Goal: Task Accomplishment & Management: Complete application form

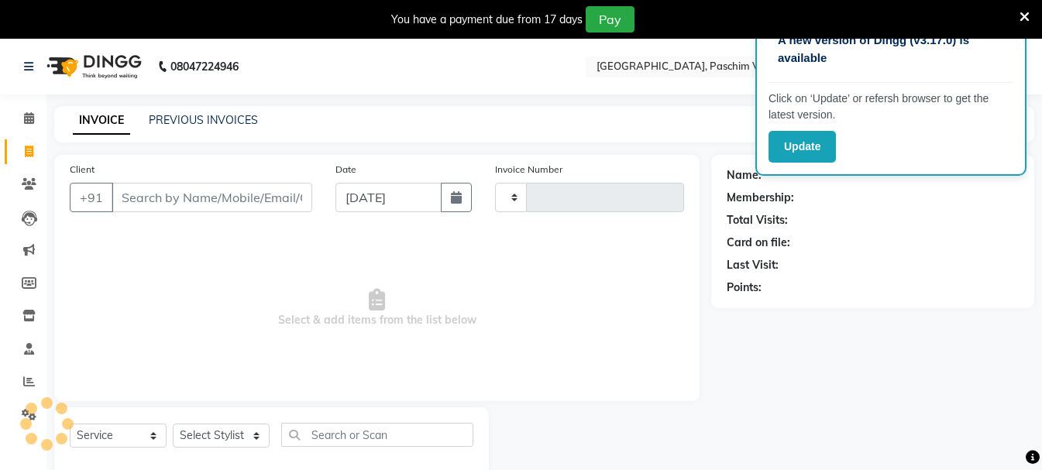
select select "service"
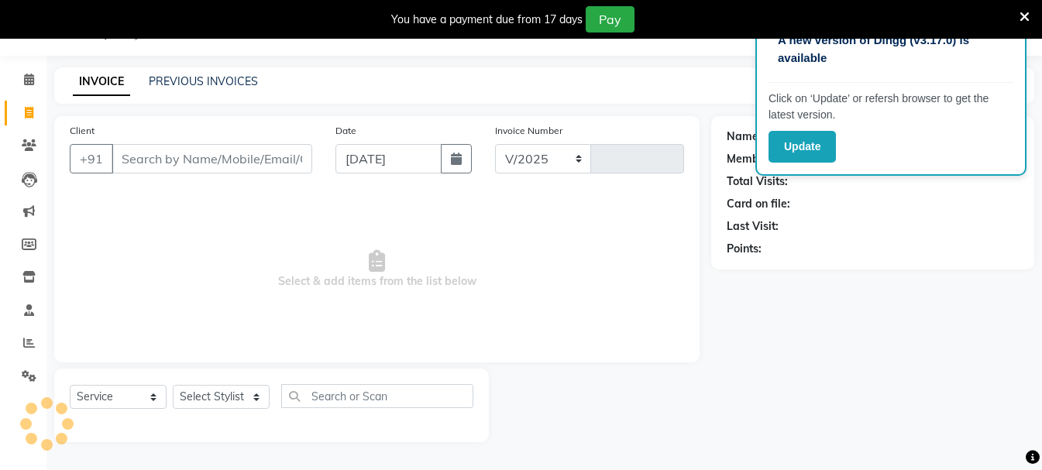
select select "223"
type input "3389"
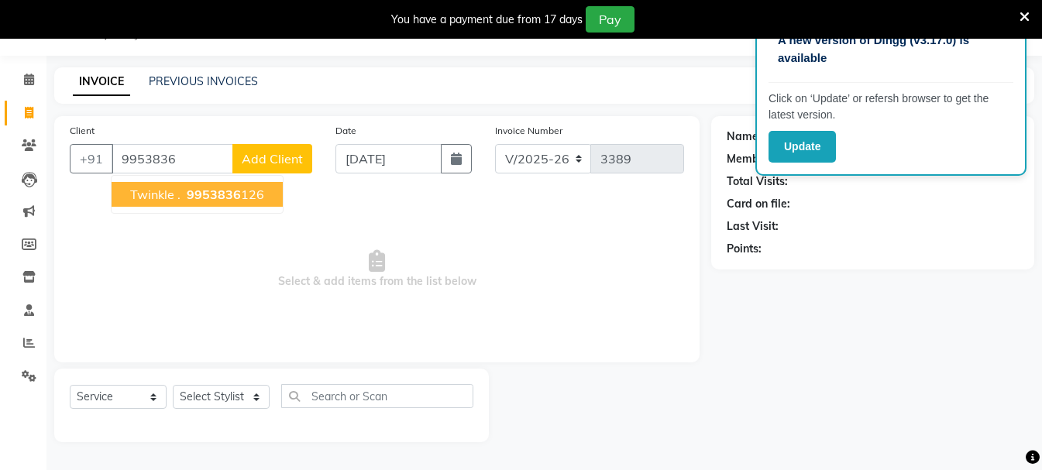
click at [143, 191] on span "Twinkle ." at bounding box center [155, 194] width 50 height 15
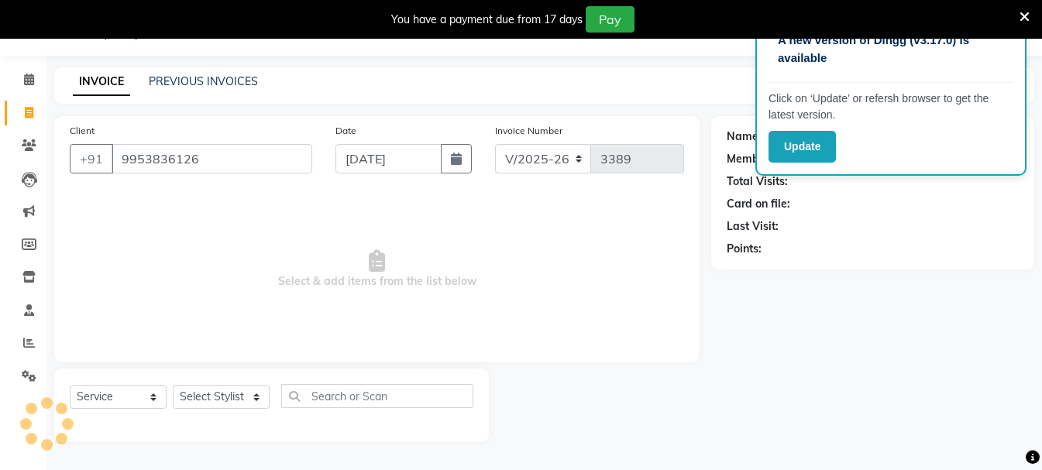
type input "9953836126"
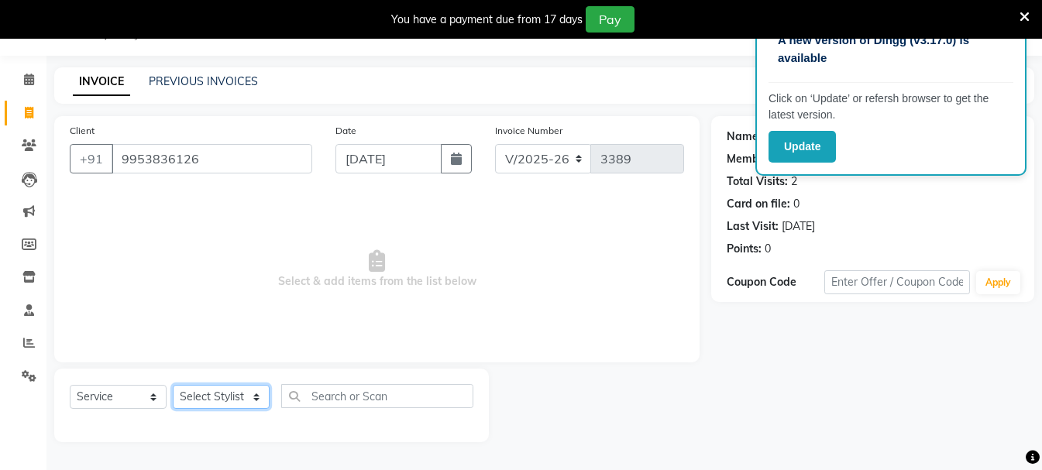
click at [230, 398] on select "Select Stylist Akash Anu Arun Gaurav [PERSON_NAME] [PERSON_NAME] [PERSON_NAME] …" at bounding box center [221, 397] width 97 height 24
select select "45089"
click at [173, 385] on select "Select Stylist Akash Anu Arun Gaurav [PERSON_NAME] [PERSON_NAME] [PERSON_NAME] …" at bounding box center [221, 397] width 97 height 24
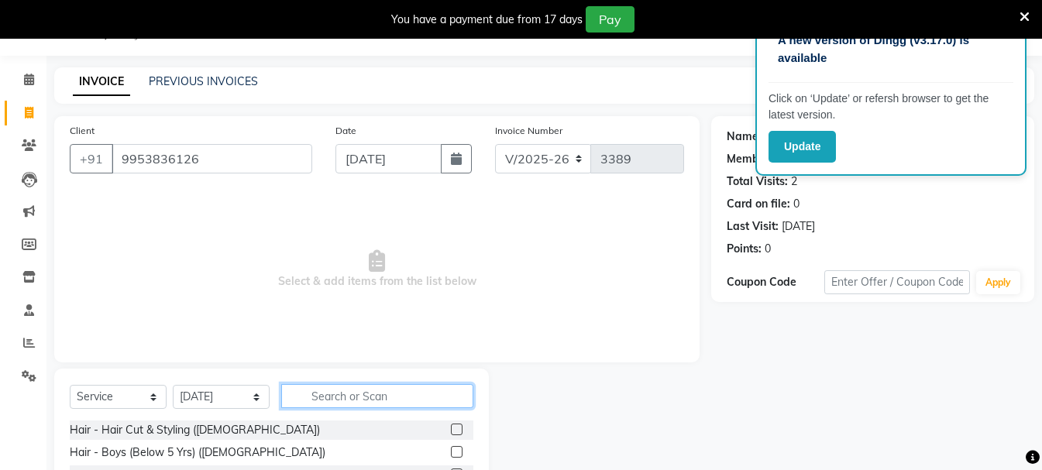
click at [327, 407] on input "text" at bounding box center [377, 396] width 192 height 24
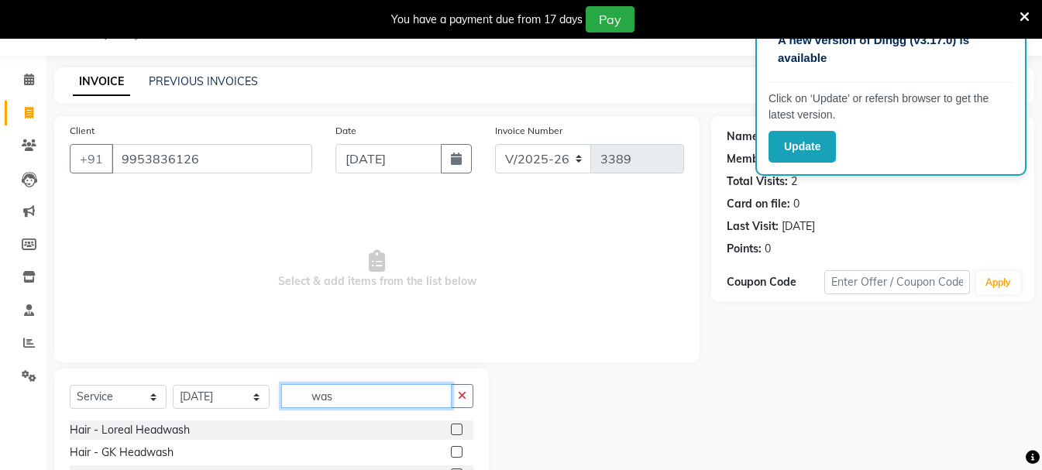
type input "was"
click at [461, 429] on label at bounding box center [457, 430] width 12 height 12
click at [461, 429] on input "checkbox" at bounding box center [456, 430] width 10 height 10
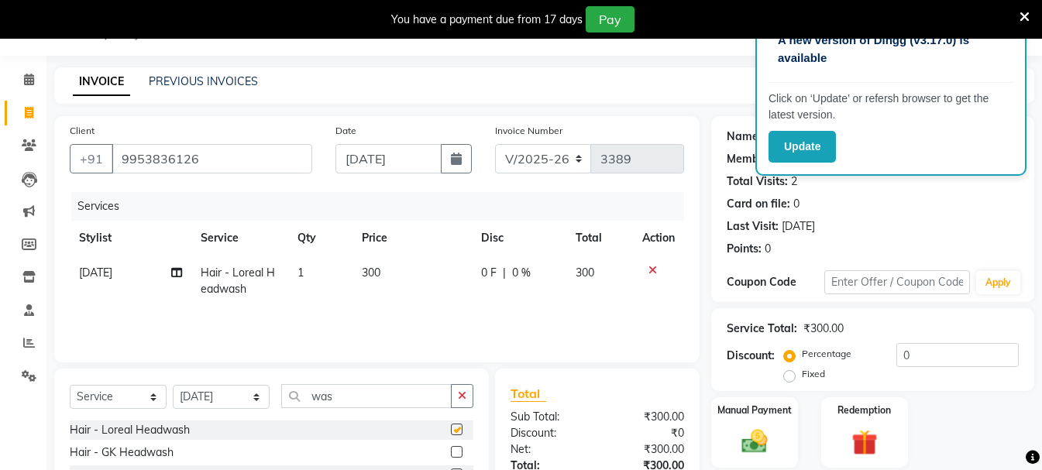
checkbox input "false"
click at [311, 394] on input "was" at bounding box center [366, 396] width 170 height 24
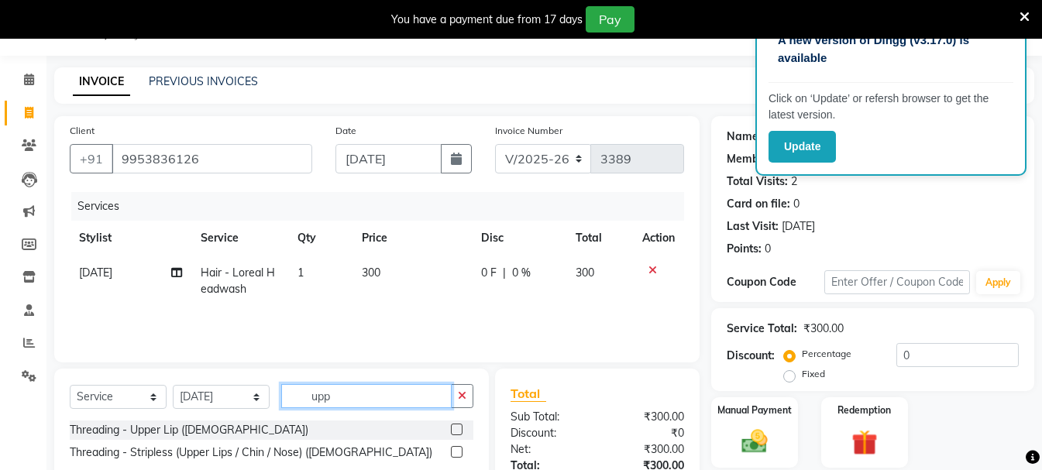
type input "upp"
click at [457, 450] on label at bounding box center [457, 452] width 12 height 12
click at [457, 450] on input "checkbox" at bounding box center [456, 453] width 10 height 10
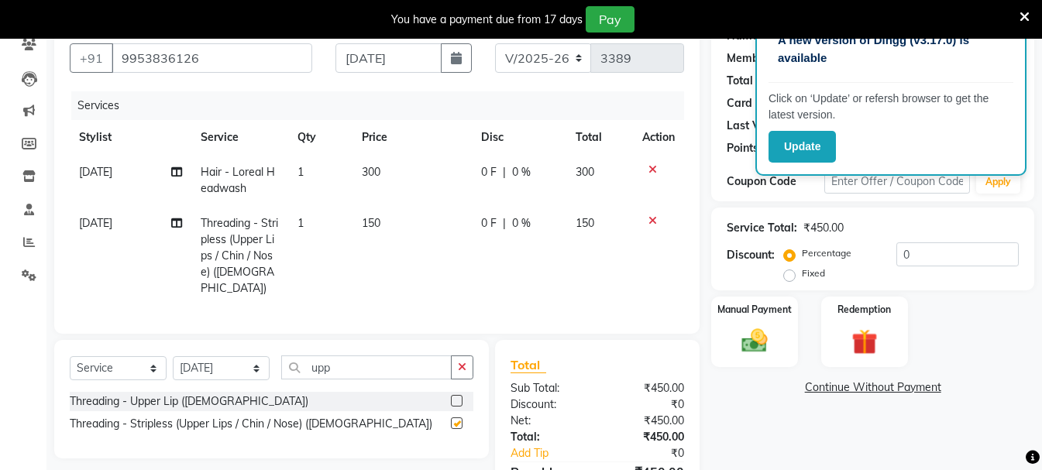
scroll to position [223, 0]
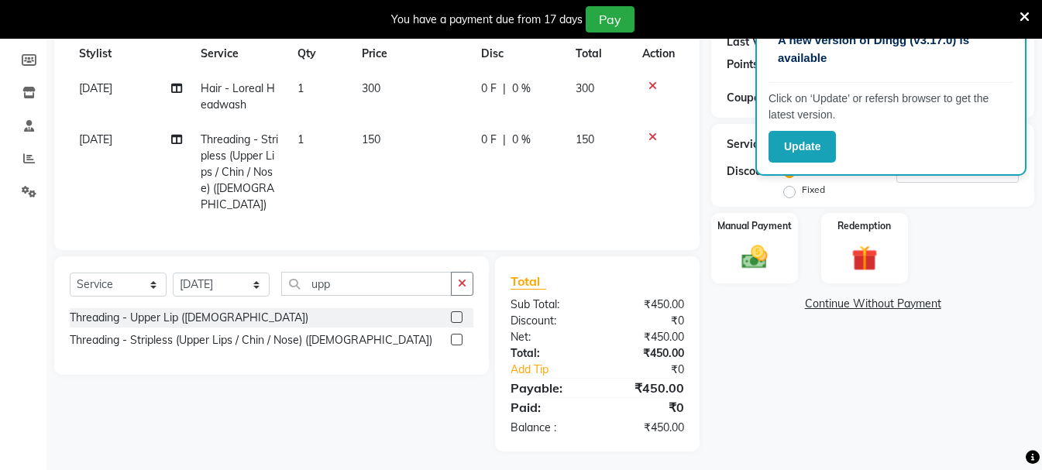
checkbox input "false"
click at [784, 246] on div "Manual Payment" at bounding box center [755, 249] width 90 height 74
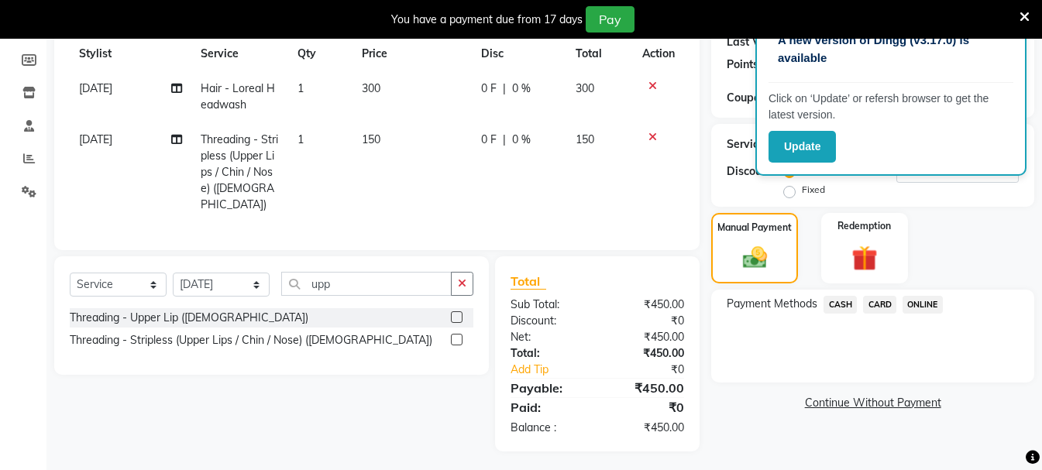
click at [909, 306] on span "ONLINE" at bounding box center [923, 305] width 40 height 18
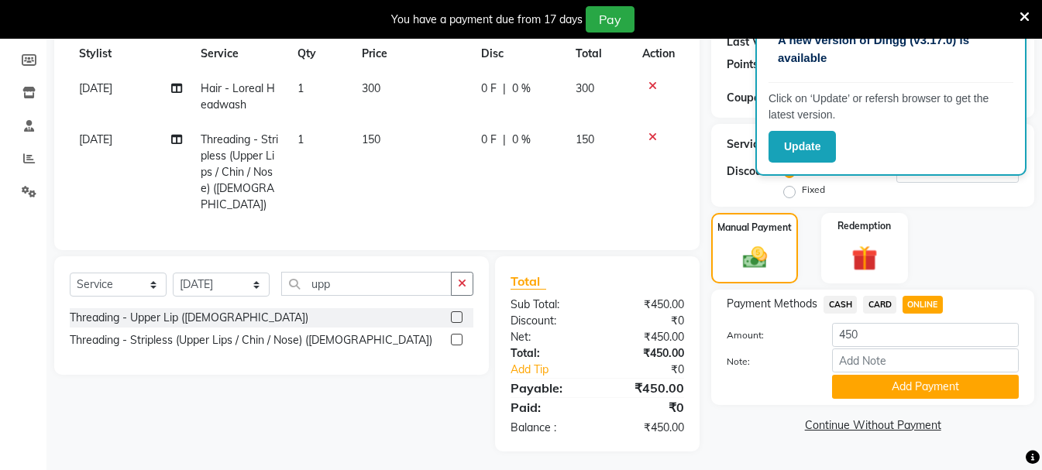
click at [901, 403] on div "Payment Methods CASH CARD ONLINE Amount: 450 Note: Add Payment" at bounding box center [872, 347] width 323 height 115
click at [929, 391] on button "Add Payment" at bounding box center [925, 387] width 187 height 24
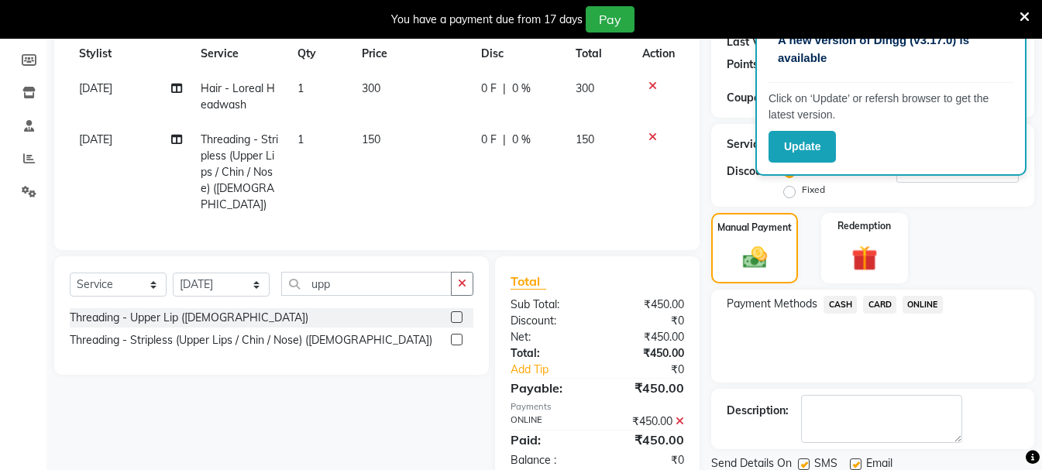
click at [917, 305] on span "ONLINE" at bounding box center [923, 305] width 40 height 18
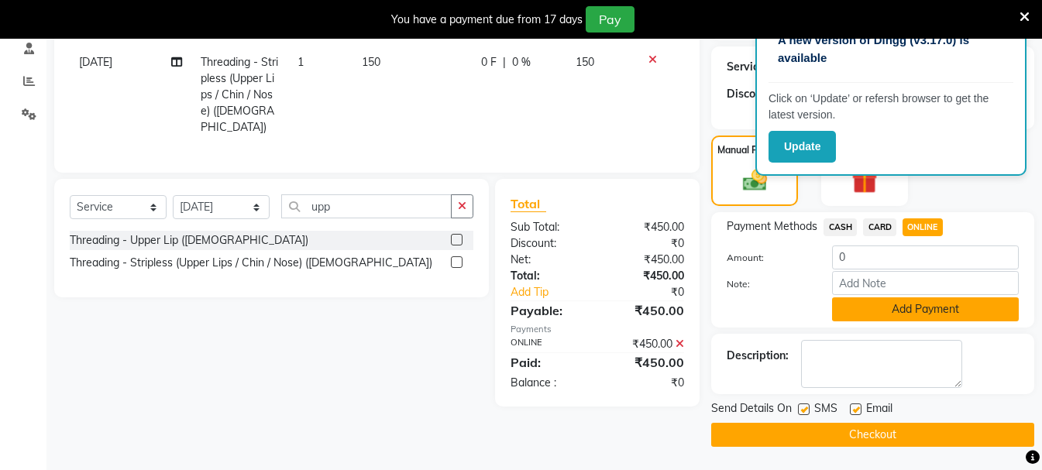
click at [902, 315] on button "Add Payment" at bounding box center [925, 310] width 187 height 24
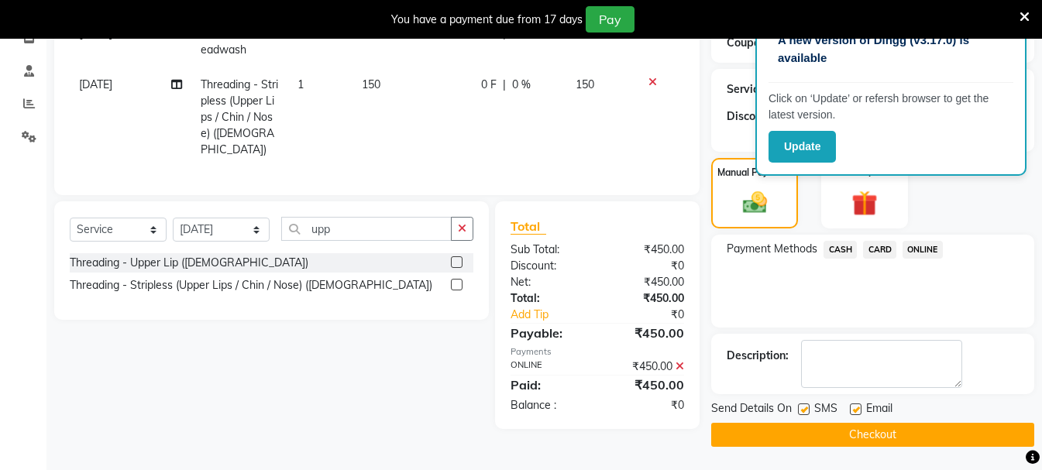
click at [876, 438] on button "Checkout" at bounding box center [872, 435] width 323 height 24
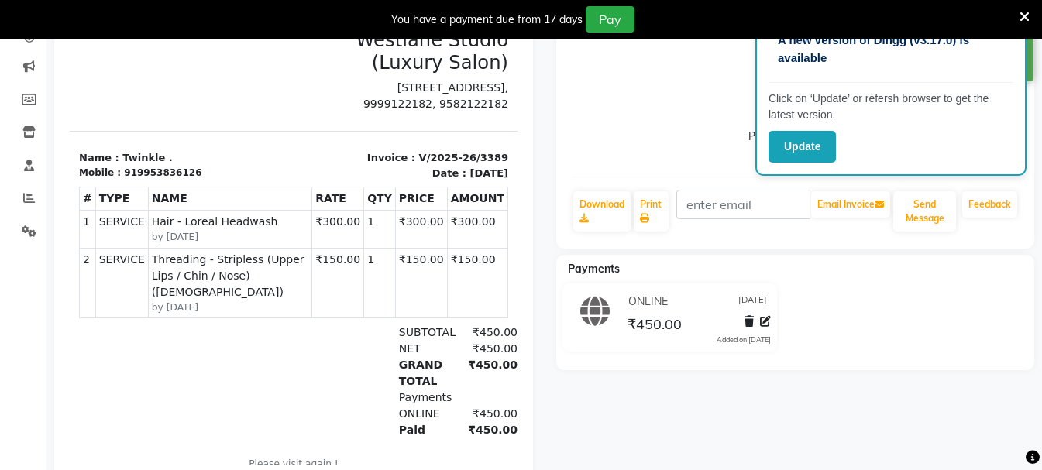
scroll to position [156, 0]
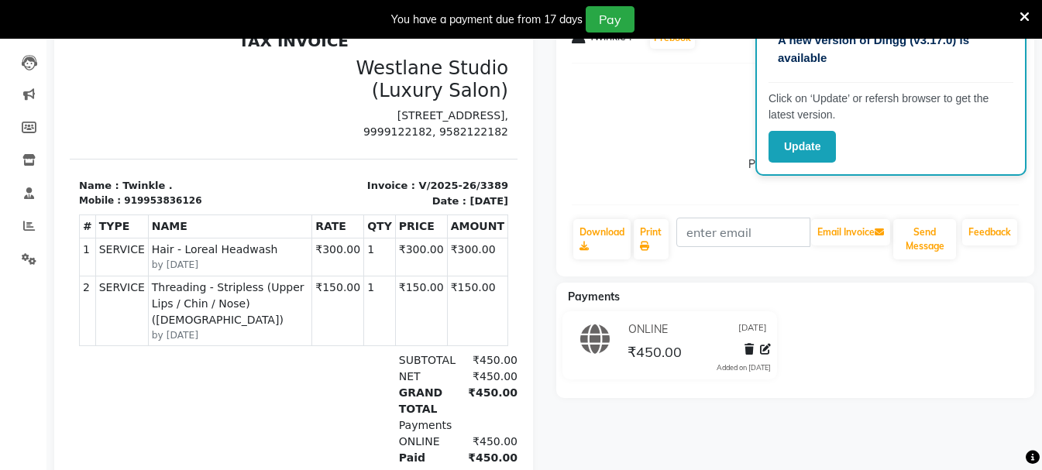
select select "service"
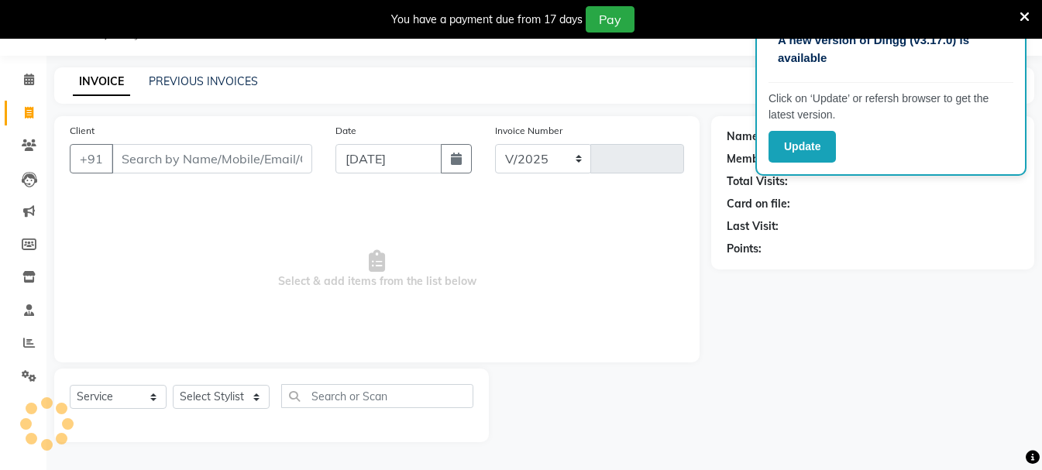
select select "223"
type input "3390"
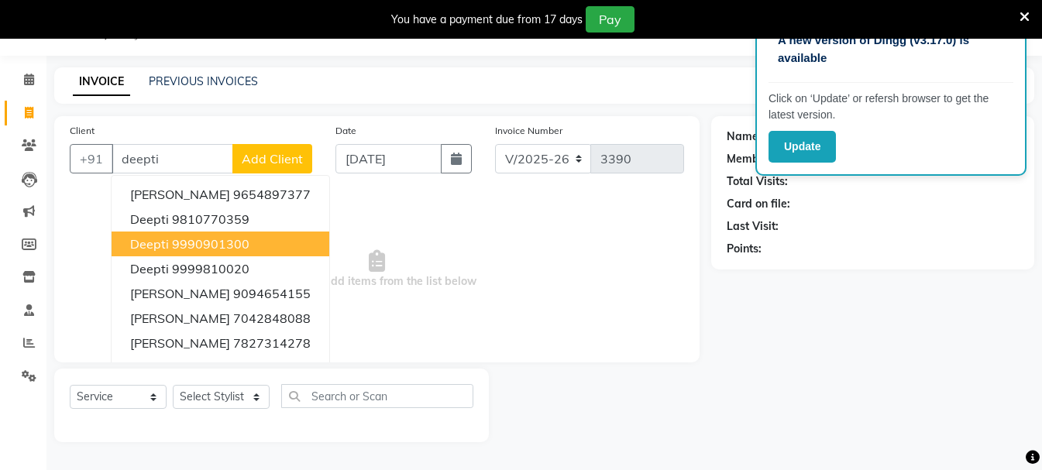
click at [245, 250] on ngb-highlight "9990901300" at bounding box center [210, 243] width 77 height 15
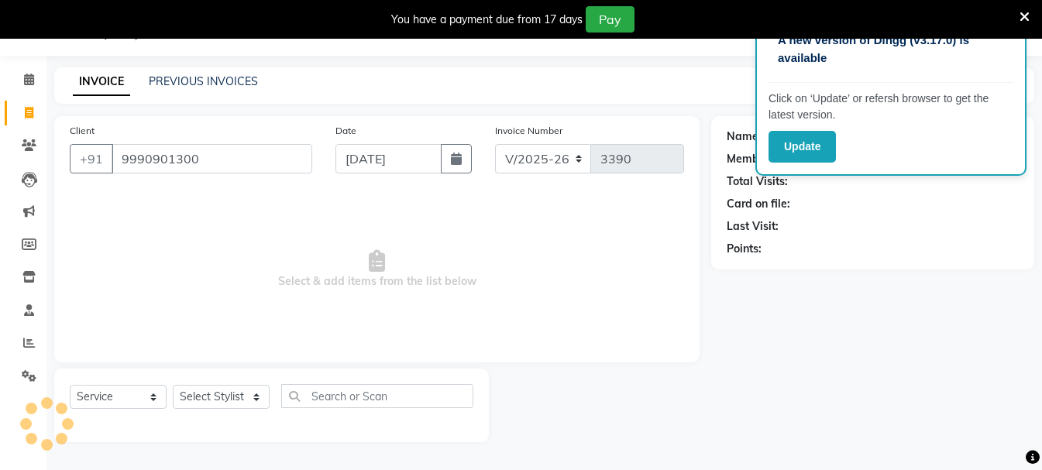
type input "9990901300"
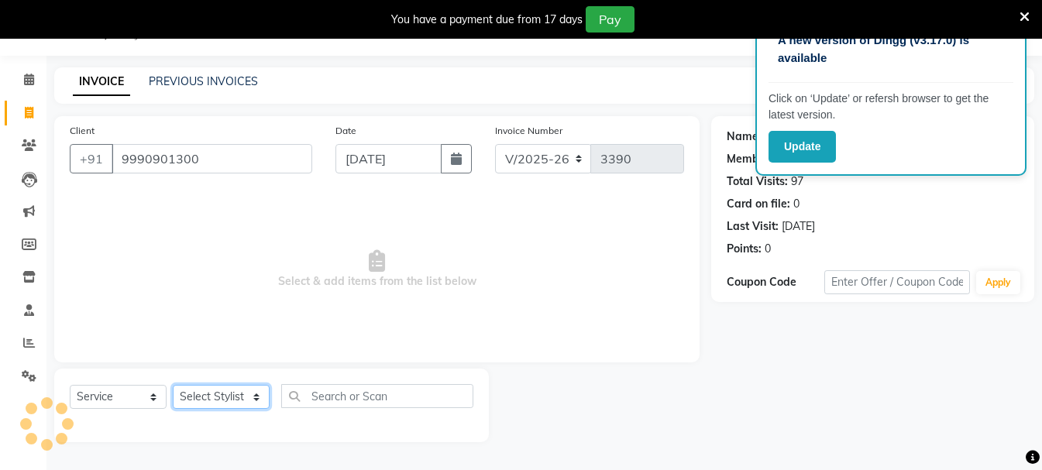
click at [240, 394] on select "Select Stylist Akash Anu Arun Gaurav [PERSON_NAME] [PERSON_NAME] [PERSON_NAME] …" at bounding box center [221, 397] width 97 height 24
select select "45089"
click at [173, 385] on select "Select Stylist Akash Anu Arun Gaurav [PERSON_NAME] [PERSON_NAME] [PERSON_NAME] …" at bounding box center [221, 397] width 97 height 24
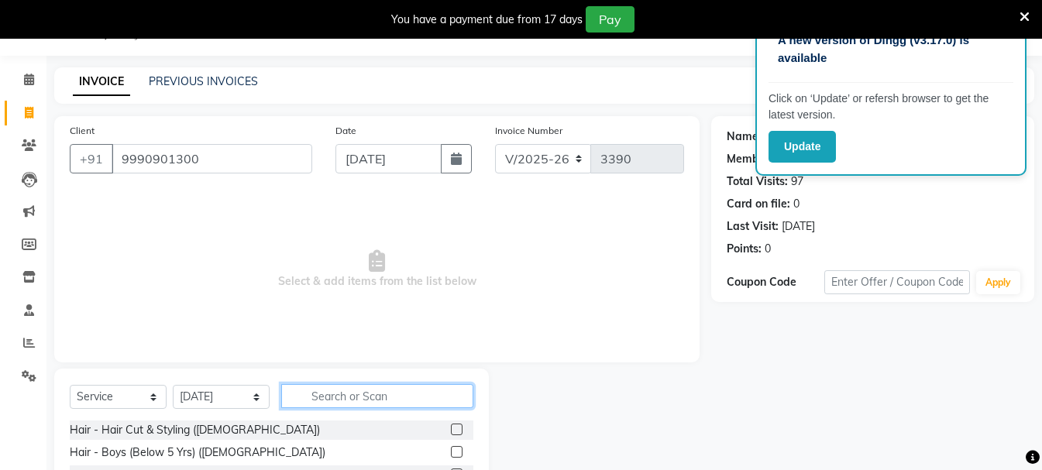
click at [329, 391] on input "text" at bounding box center [377, 396] width 192 height 24
type input "blow"
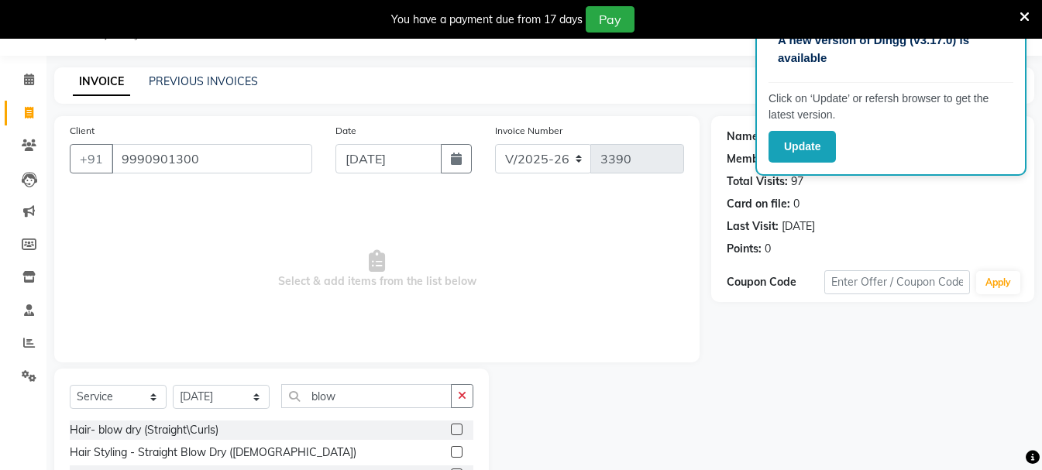
click at [453, 453] on label at bounding box center [457, 452] width 12 height 12
click at [453, 453] on input "checkbox" at bounding box center [456, 453] width 10 height 10
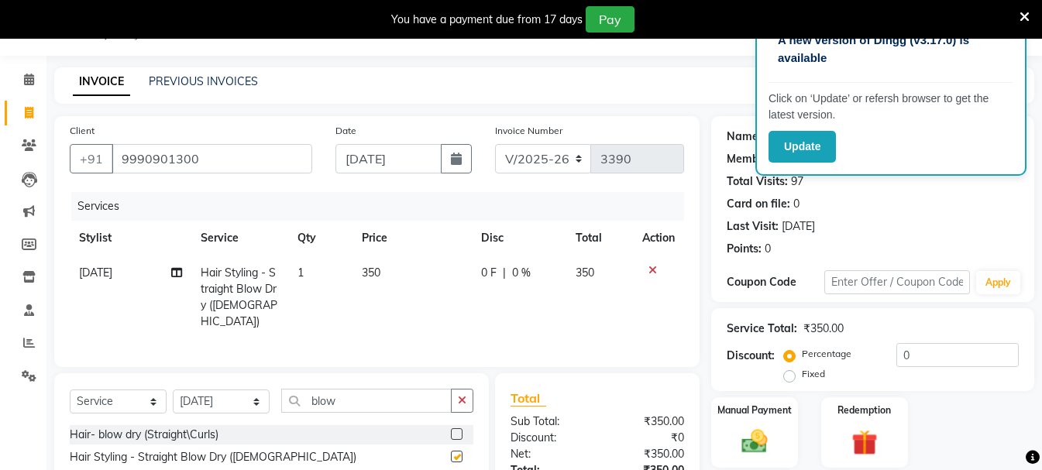
checkbox input "false"
click at [371, 277] on span "350" at bounding box center [371, 273] width 19 height 14
select select "45089"
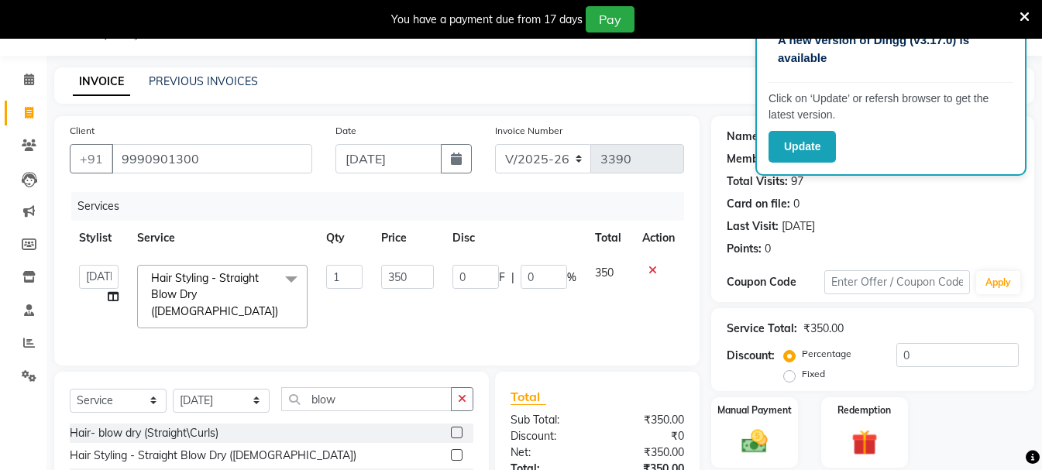
click at [371, 277] on td "1" at bounding box center [344, 297] width 55 height 82
click at [404, 274] on input "350" at bounding box center [407, 277] width 53 height 24
click at [387, 281] on input "300" at bounding box center [407, 277] width 53 height 24
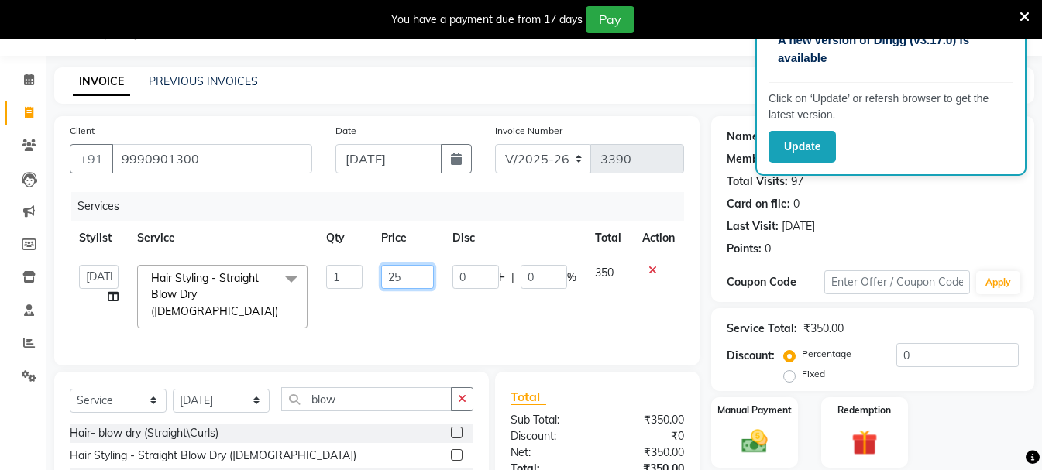
type input "250"
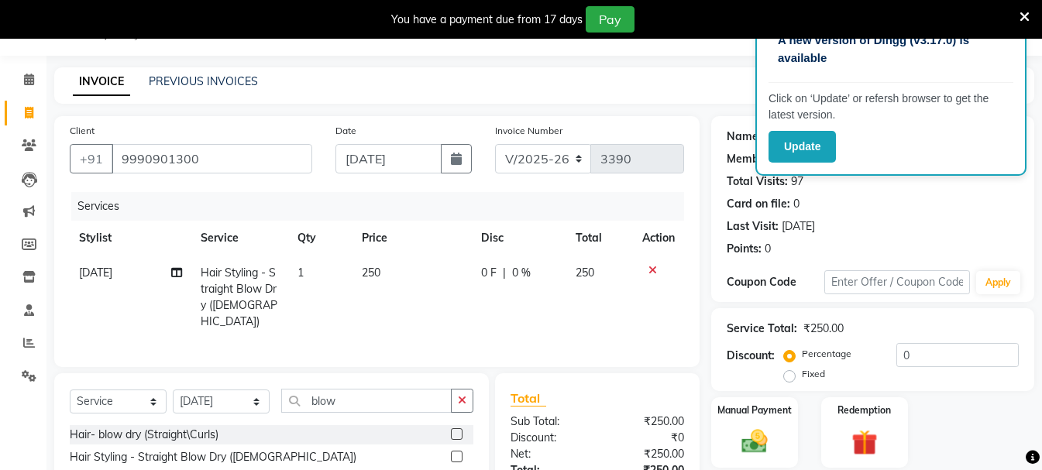
click at [375, 317] on td "250" at bounding box center [412, 298] width 119 height 84
select select "45089"
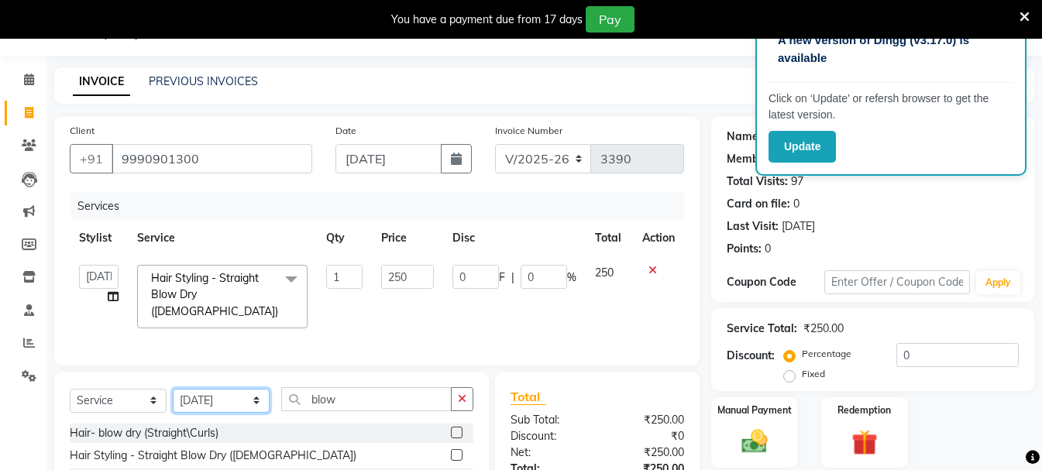
click at [238, 398] on select "Select Stylist Akash Anu Arun Gaurav [PERSON_NAME] [PERSON_NAME] [PERSON_NAME] …" at bounding box center [221, 401] width 97 height 24
select select "15077"
click at [173, 389] on select "Select Stylist Akash Anu Arun Gaurav [PERSON_NAME] [PERSON_NAME] [PERSON_NAME] …" at bounding box center [221, 401] width 97 height 24
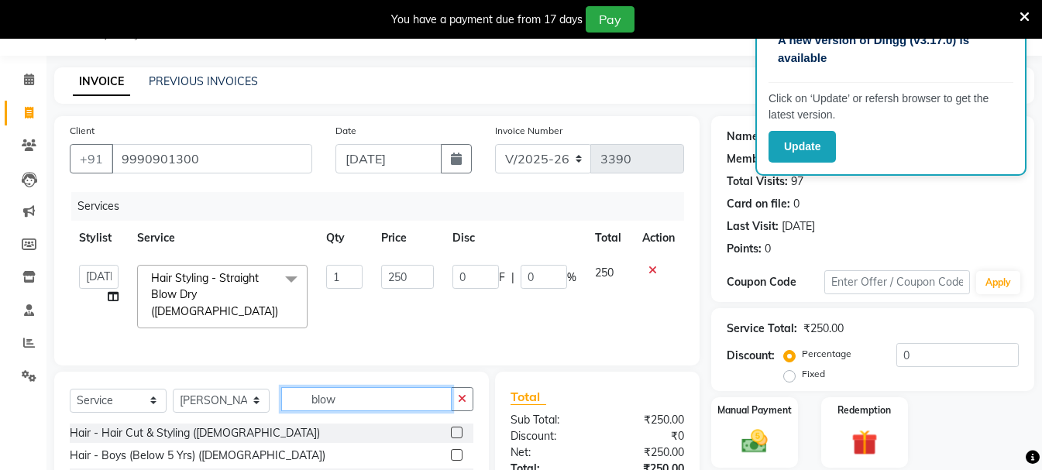
click at [319, 401] on input "blow" at bounding box center [366, 399] width 170 height 24
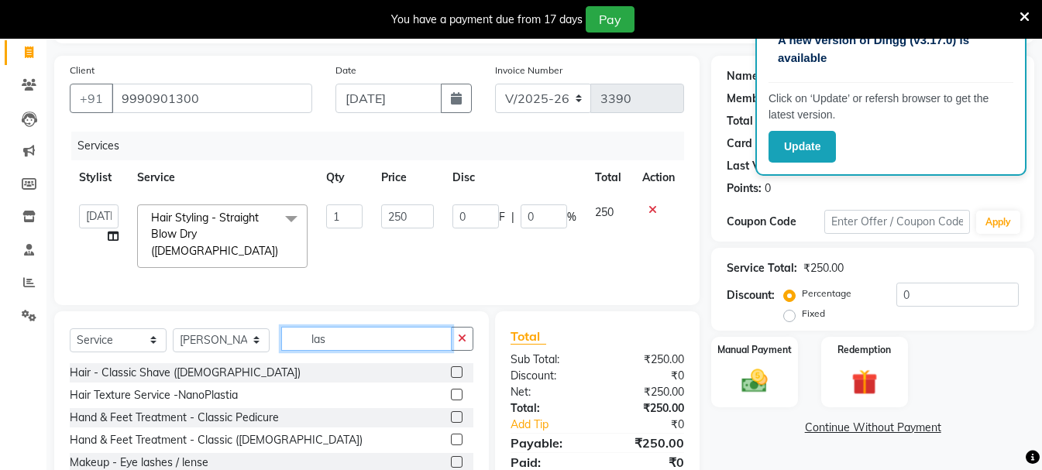
scroll to position [189, 0]
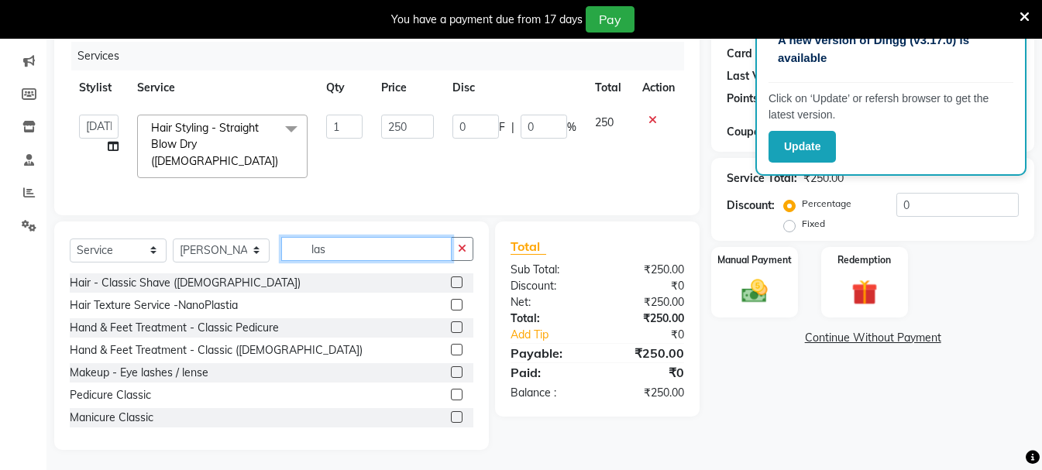
type input "las"
click at [451, 371] on label at bounding box center [457, 373] width 12 height 12
click at [451, 371] on input "checkbox" at bounding box center [456, 373] width 10 height 10
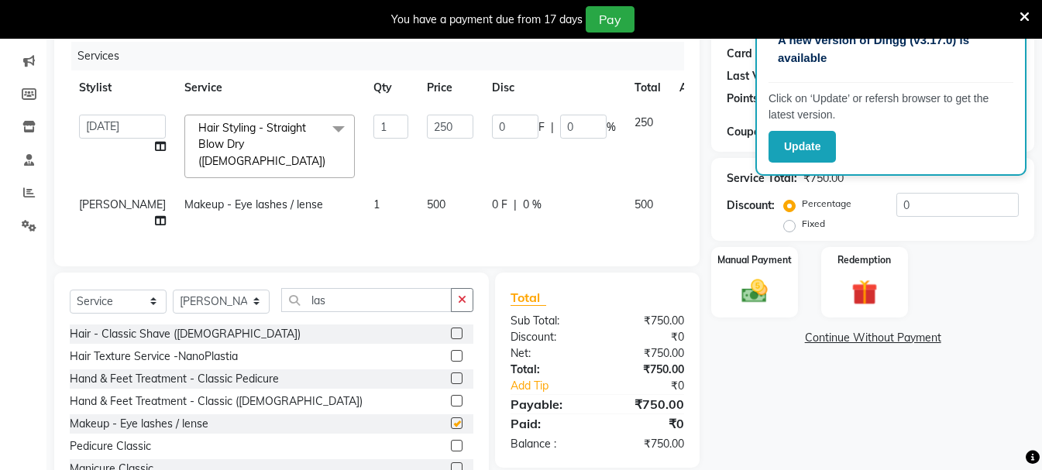
checkbox input "false"
click at [427, 198] on span "500" at bounding box center [436, 205] width 19 height 14
select select "15077"
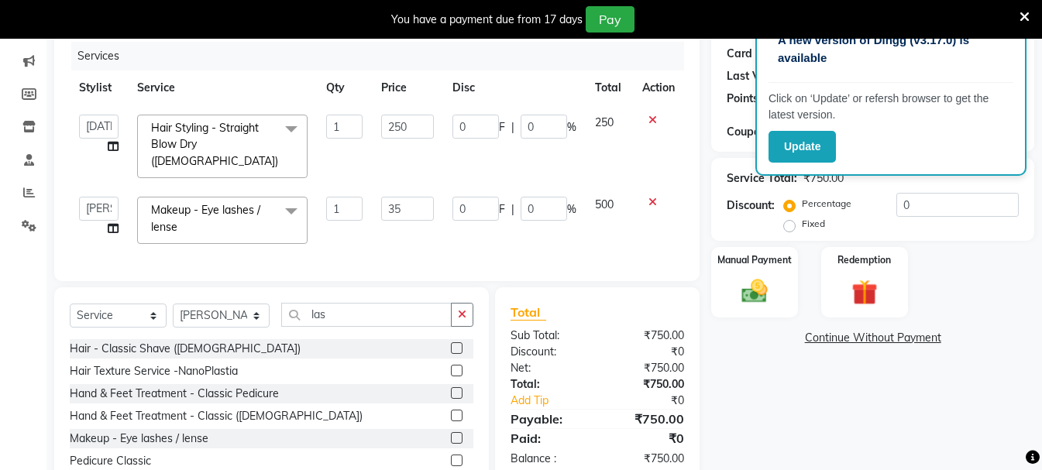
type input "350"
click at [375, 212] on td "350" at bounding box center [407, 221] width 71 height 66
select select "15077"
click at [786, 289] on div "Manual Payment" at bounding box center [755, 283] width 90 height 74
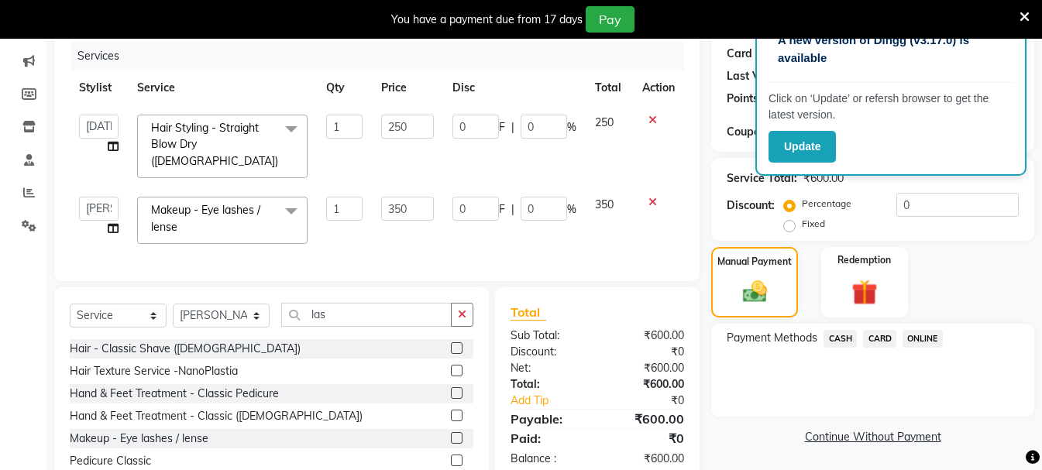
click at [852, 335] on span "CASH" at bounding box center [840, 339] width 33 height 18
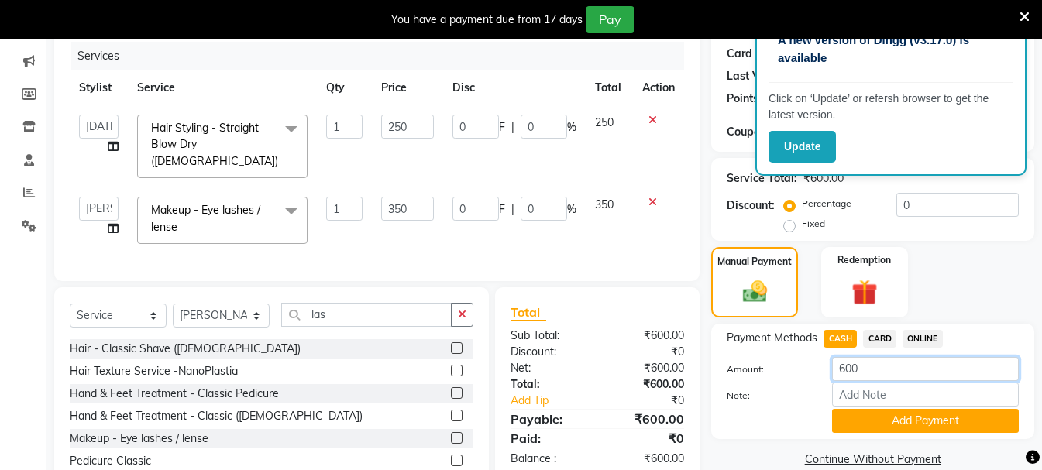
click at [832, 363] on input "600" at bounding box center [925, 369] width 187 height 24
type input "500"
click at [903, 422] on button "Add Payment" at bounding box center [925, 421] width 187 height 24
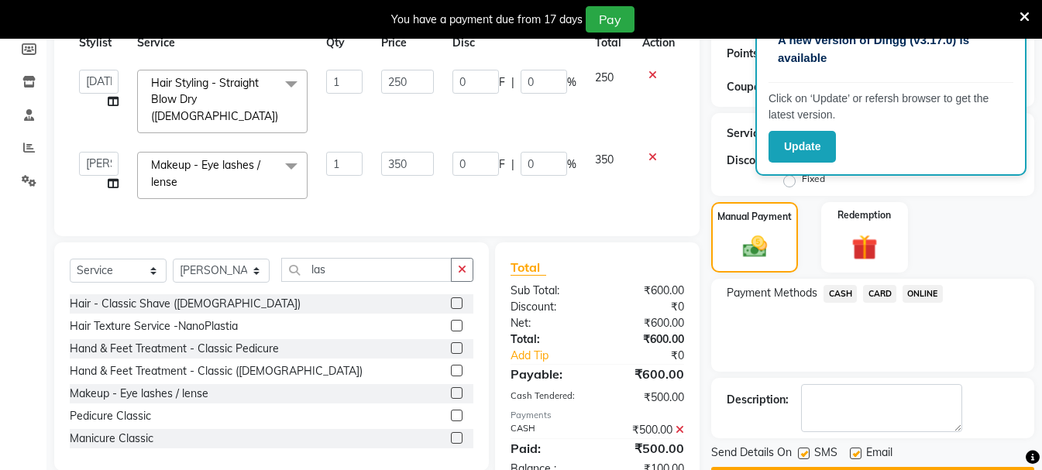
scroll to position [278, 0]
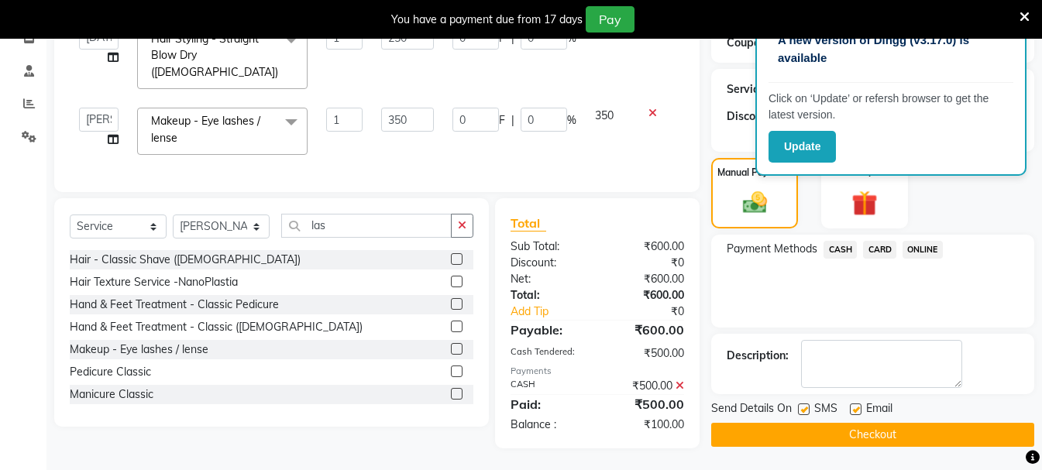
click at [867, 450] on main "INVOICE PREVIOUS INVOICES Create New Save Client [PHONE_NUMBER] Date [DATE] Inv…" at bounding box center [544, 150] width 996 height 644
click at [866, 448] on main "INVOICE PREVIOUS INVOICES Create New Save Client [PHONE_NUMBER] Date [DATE] Inv…" at bounding box center [544, 150] width 996 height 644
click at [876, 434] on button "Checkout" at bounding box center [872, 435] width 323 height 24
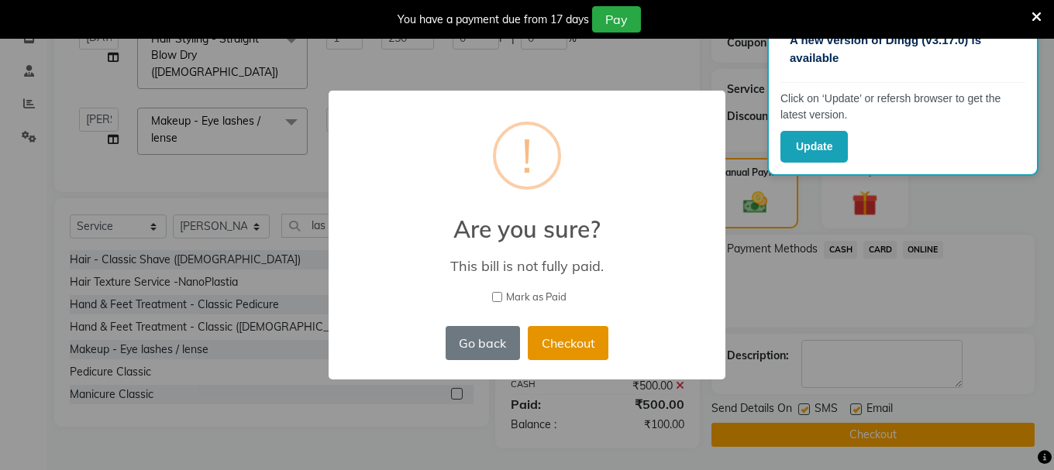
click at [561, 349] on button "Checkout" at bounding box center [568, 343] width 81 height 34
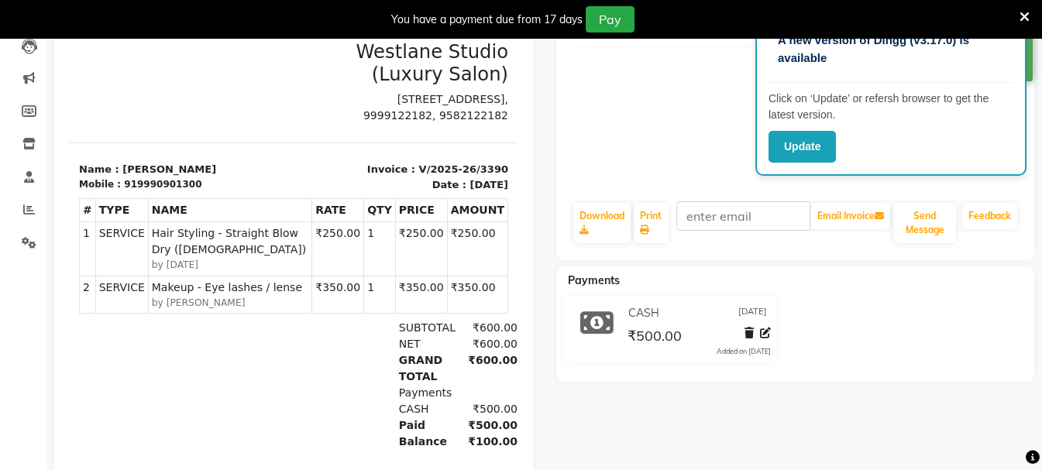
scroll to position [17, 0]
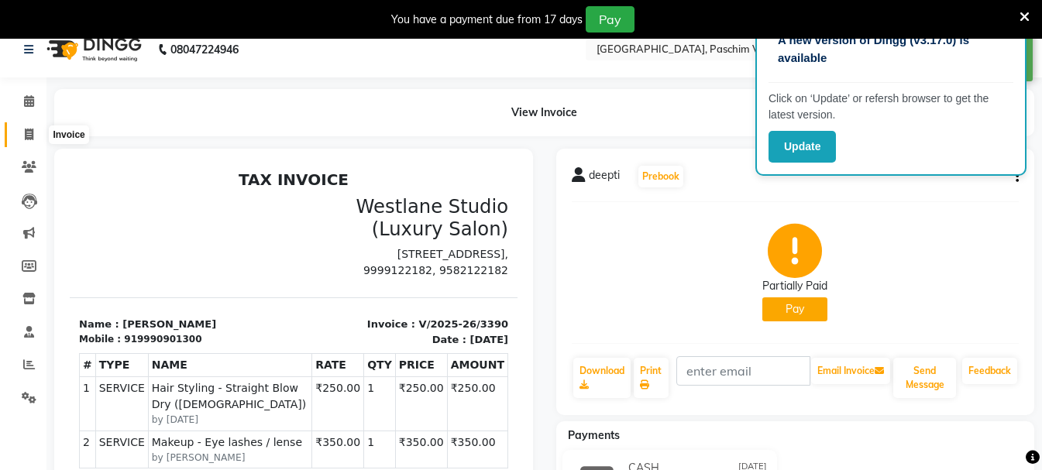
click at [32, 136] on icon at bounding box center [29, 135] width 9 height 12
select select "service"
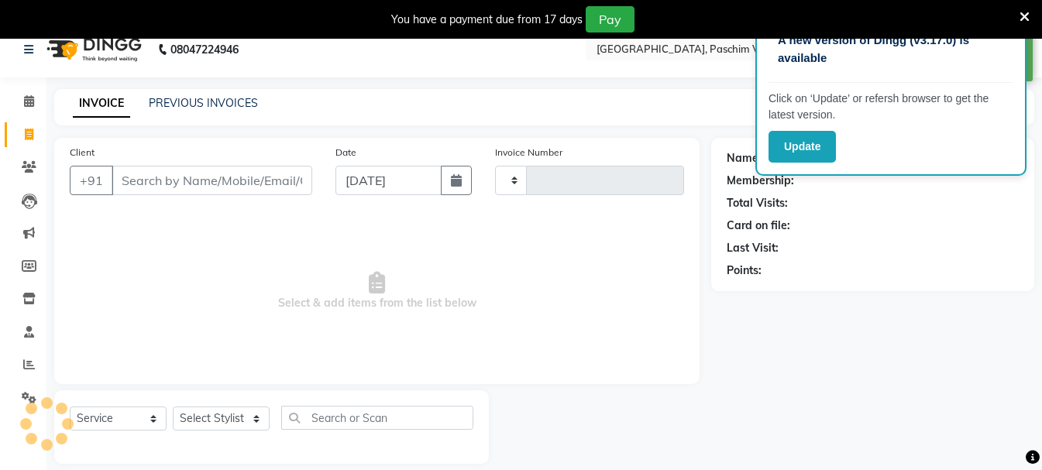
scroll to position [39, 0]
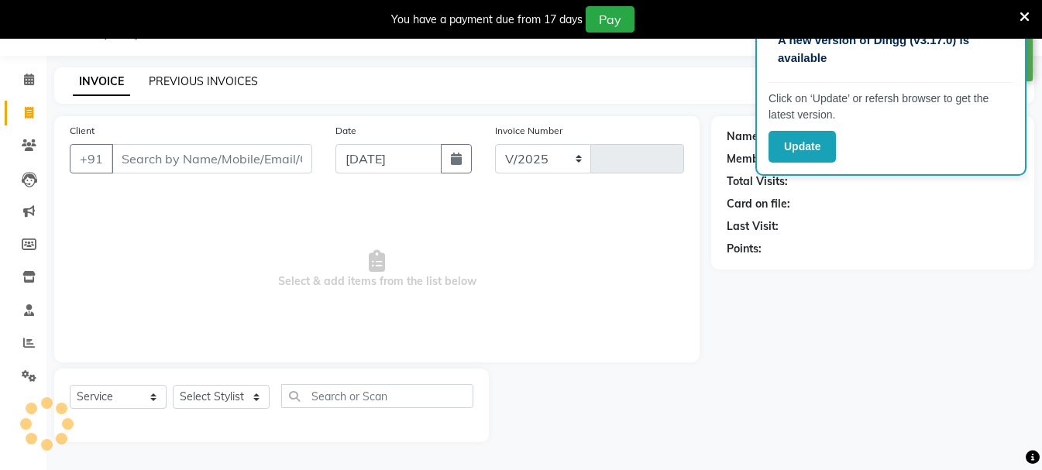
select select "223"
type input "3391"
